Goal: Information Seeking & Learning: Learn about a topic

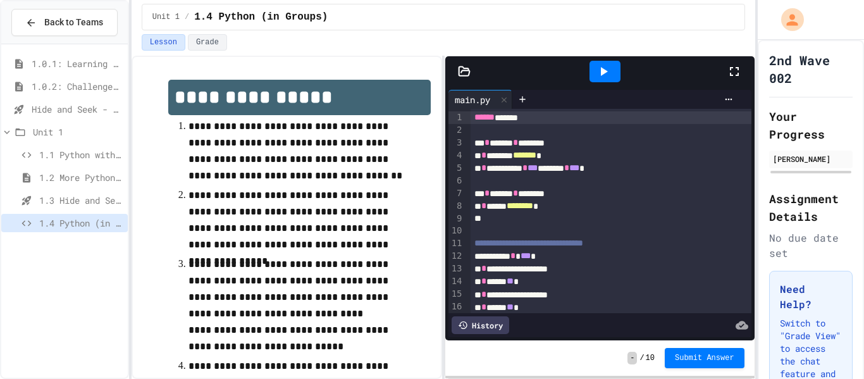
click at [58, 149] on span "1.1 Python with Turtle" at bounding box center [81, 154] width 84 height 13
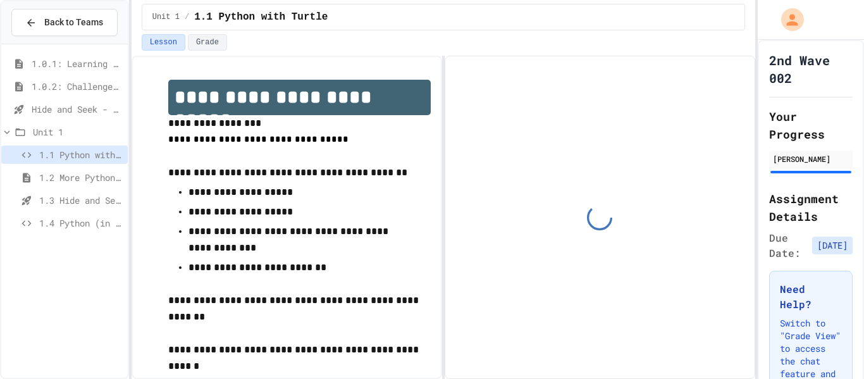
click at [45, 117] on div "Hide and Seek - SUB" at bounding box center [64, 109] width 127 height 18
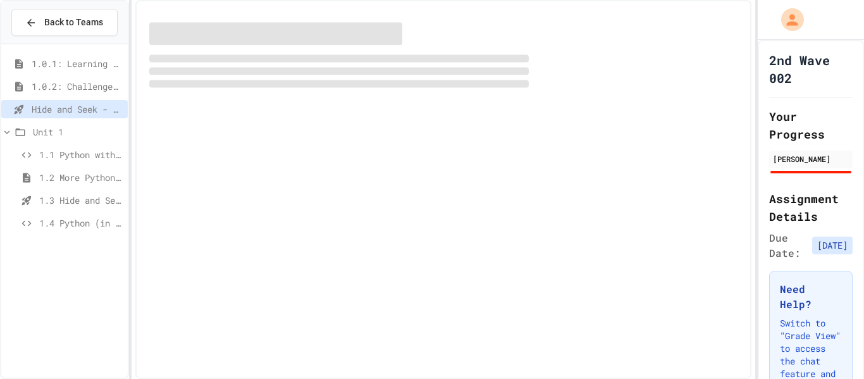
click at [51, 94] on div "1.0.2: Challenge Problem - The Bridge" at bounding box center [64, 86] width 127 height 18
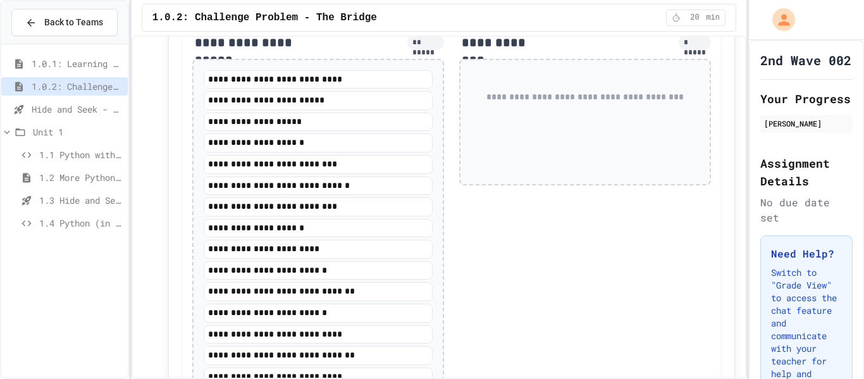
scroll to position [1466, 0]
